Goal: Information Seeking & Learning: Learn about a topic

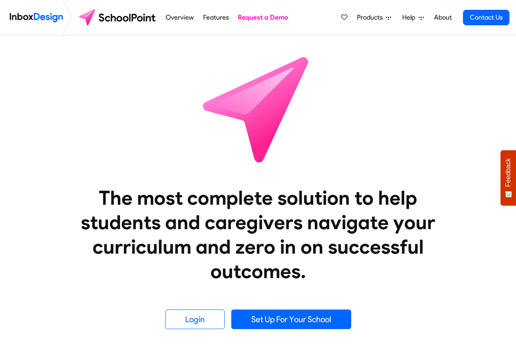
click at [379, 18] on span "Products" at bounding box center [371, 18] width 29 height 10
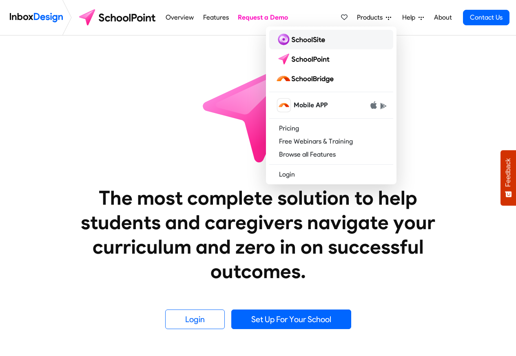
click at [295, 40] on img at bounding box center [301, 39] width 53 height 13
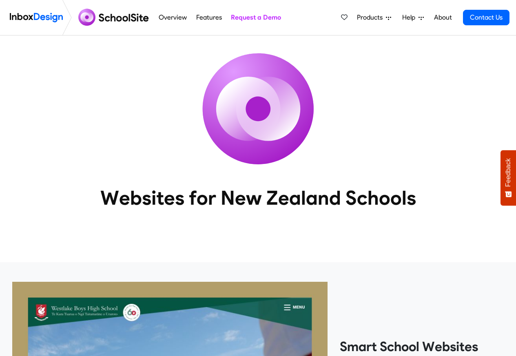
click at [377, 18] on span "Products" at bounding box center [371, 18] width 29 height 10
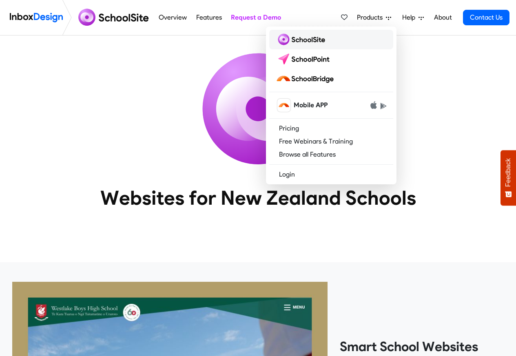
click at [291, 41] on img at bounding box center [301, 39] width 53 height 13
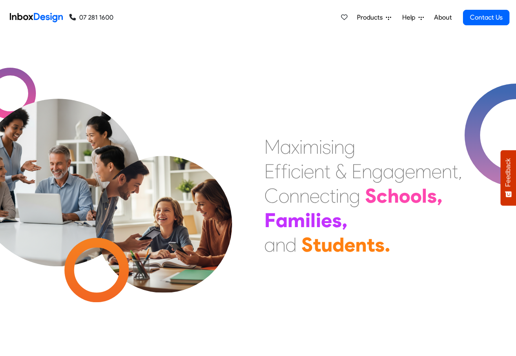
click at [377, 18] on span "Products" at bounding box center [371, 18] width 29 height 10
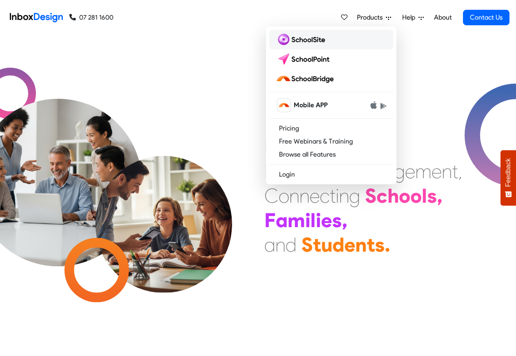
click at [294, 40] on img at bounding box center [301, 39] width 53 height 13
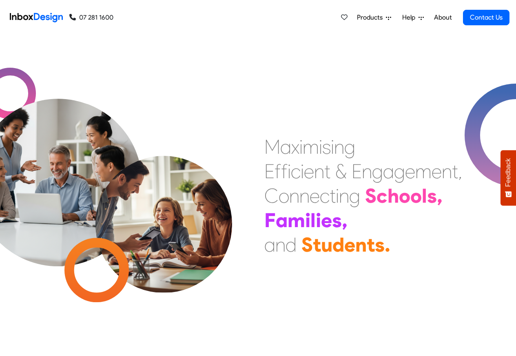
click at [174, 7] on div "Products Mobile APP Pricing Free Webinars & Training Browse all Features Login …" at bounding box center [311, 17] width 396 height 35
